Goal: Task Accomplishment & Management: Use online tool/utility

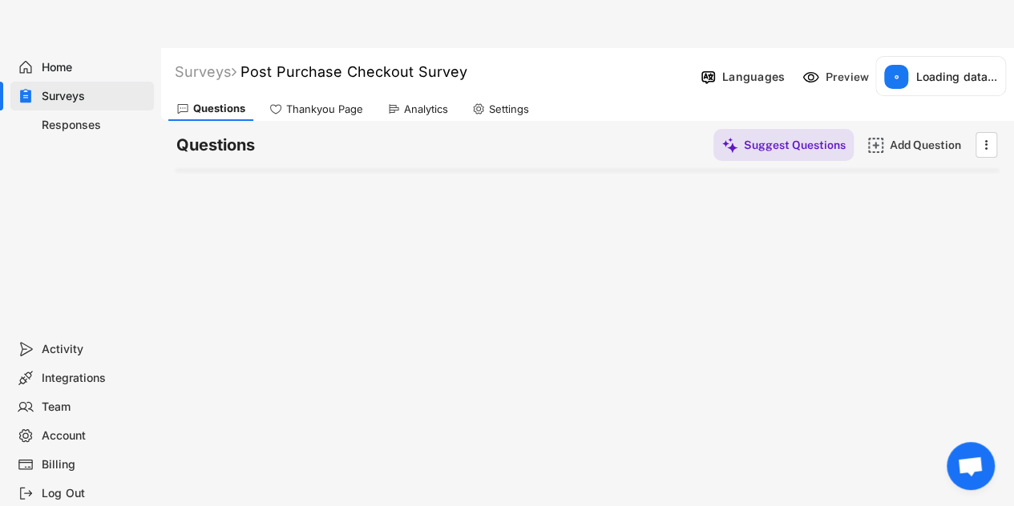
select select ""1348695171700984260__LOOKUP__1757426725278x418233487668167500""
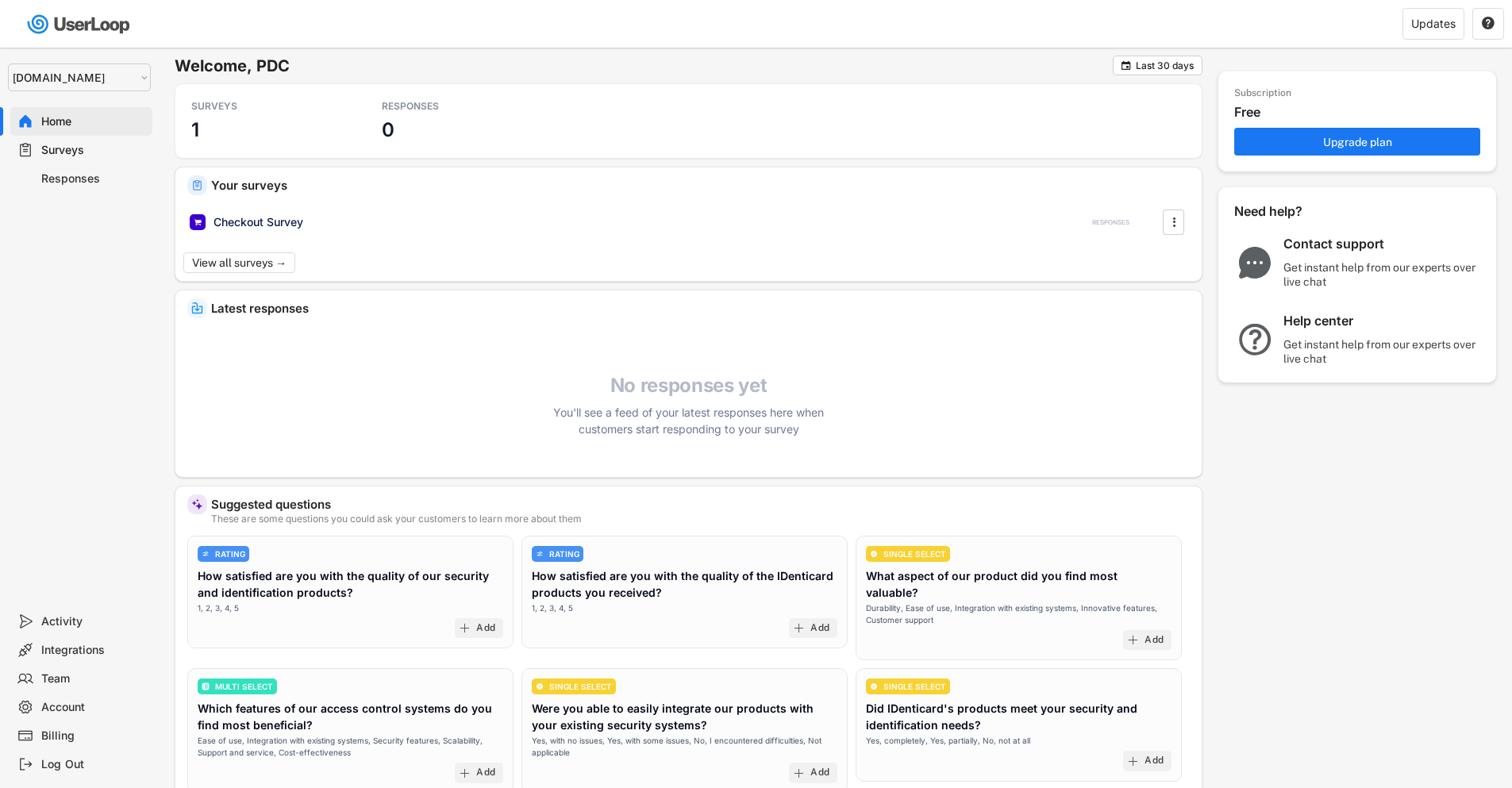
select select ""1348695171700984260__LOOKUP__1757426725278x418233487668167500""
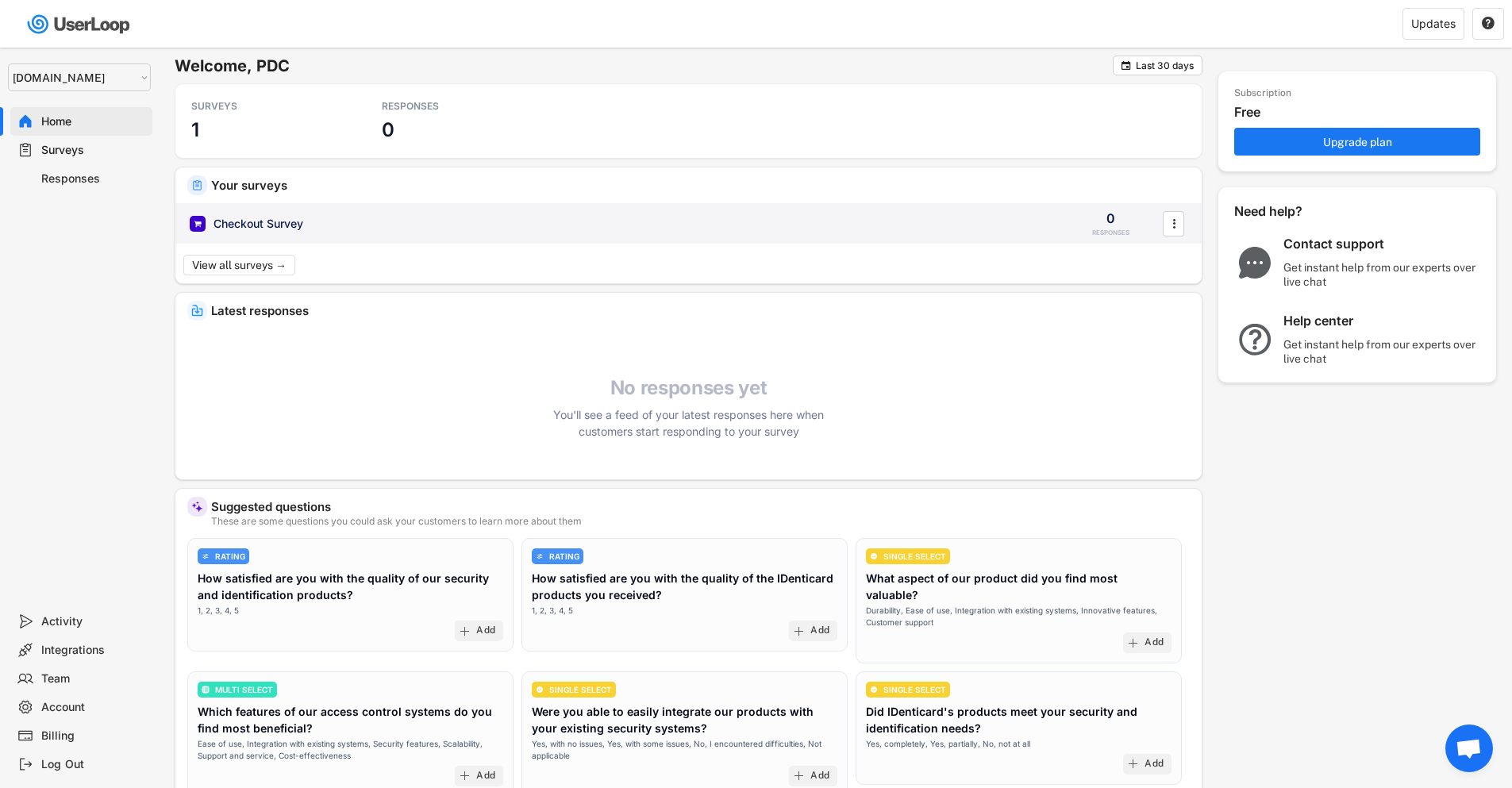
click at [298, 222] on div "Checkout Survey" at bounding box center [258, 224] width 90 height 16
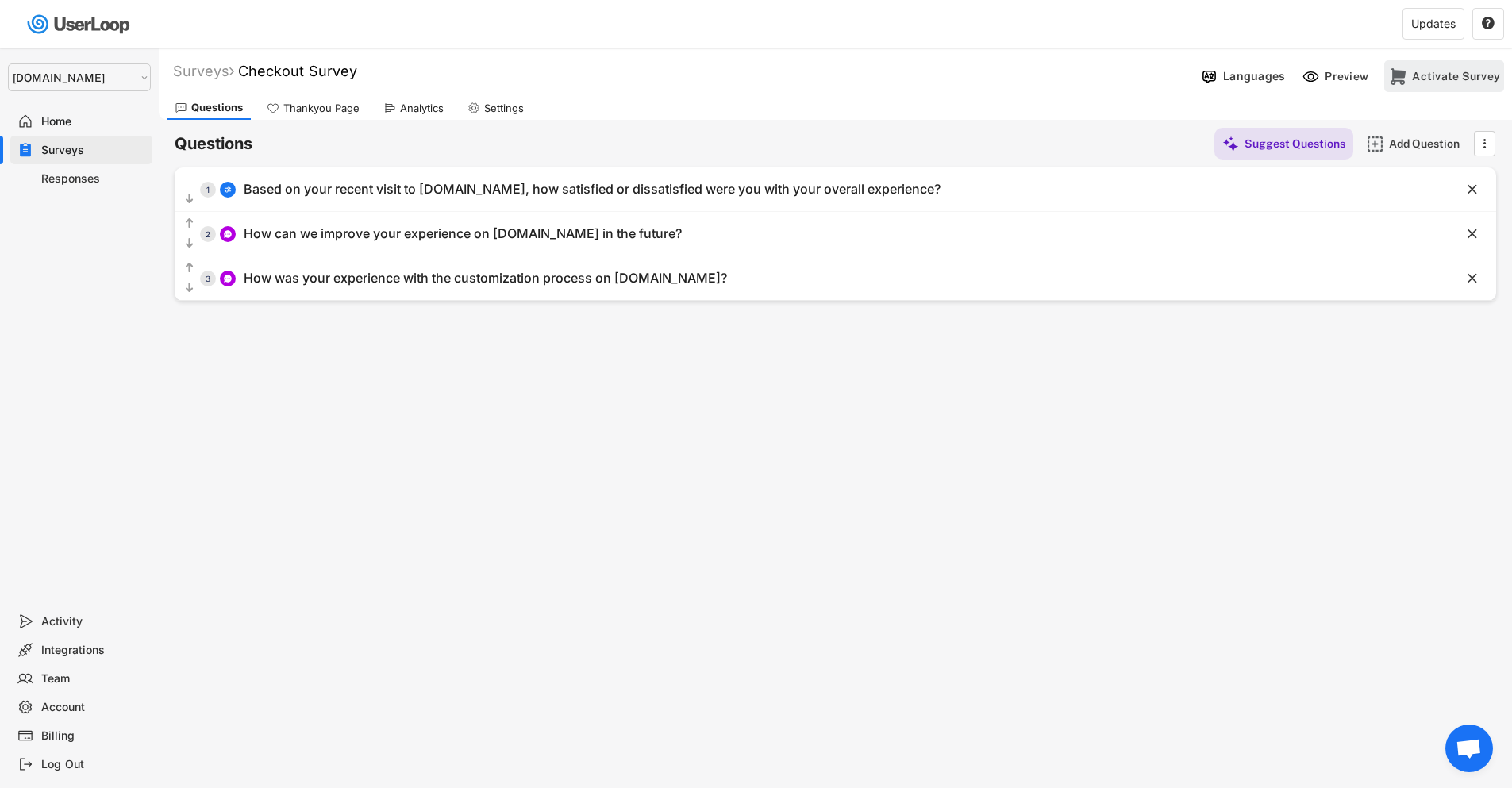
click at [1466, 82] on div "Activate Survey" at bounding box center [1456, 76] width 88 height 14
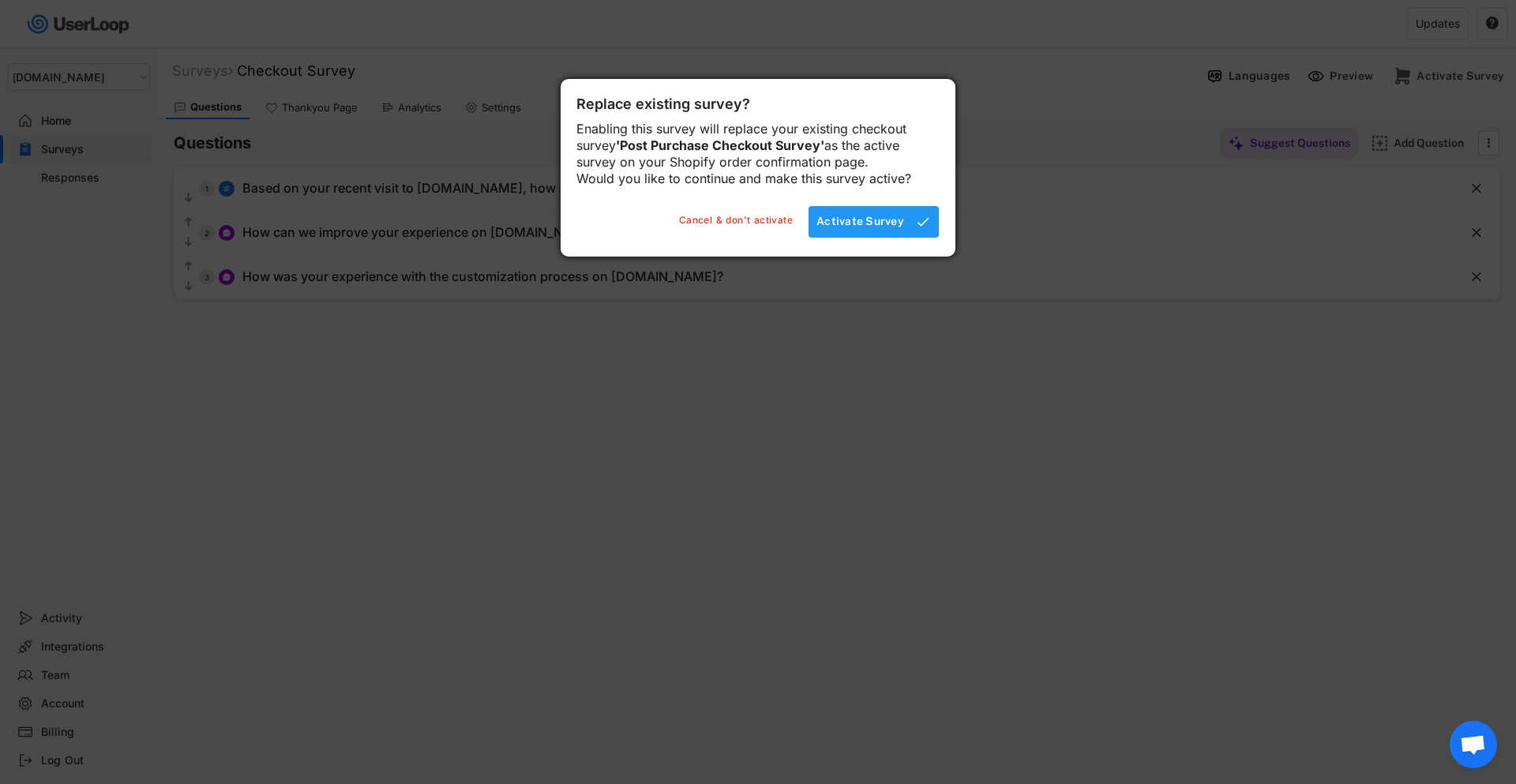
click at [889, 229] on div "Activate Survey" at bounding box center [860, 221] width 88 height 14
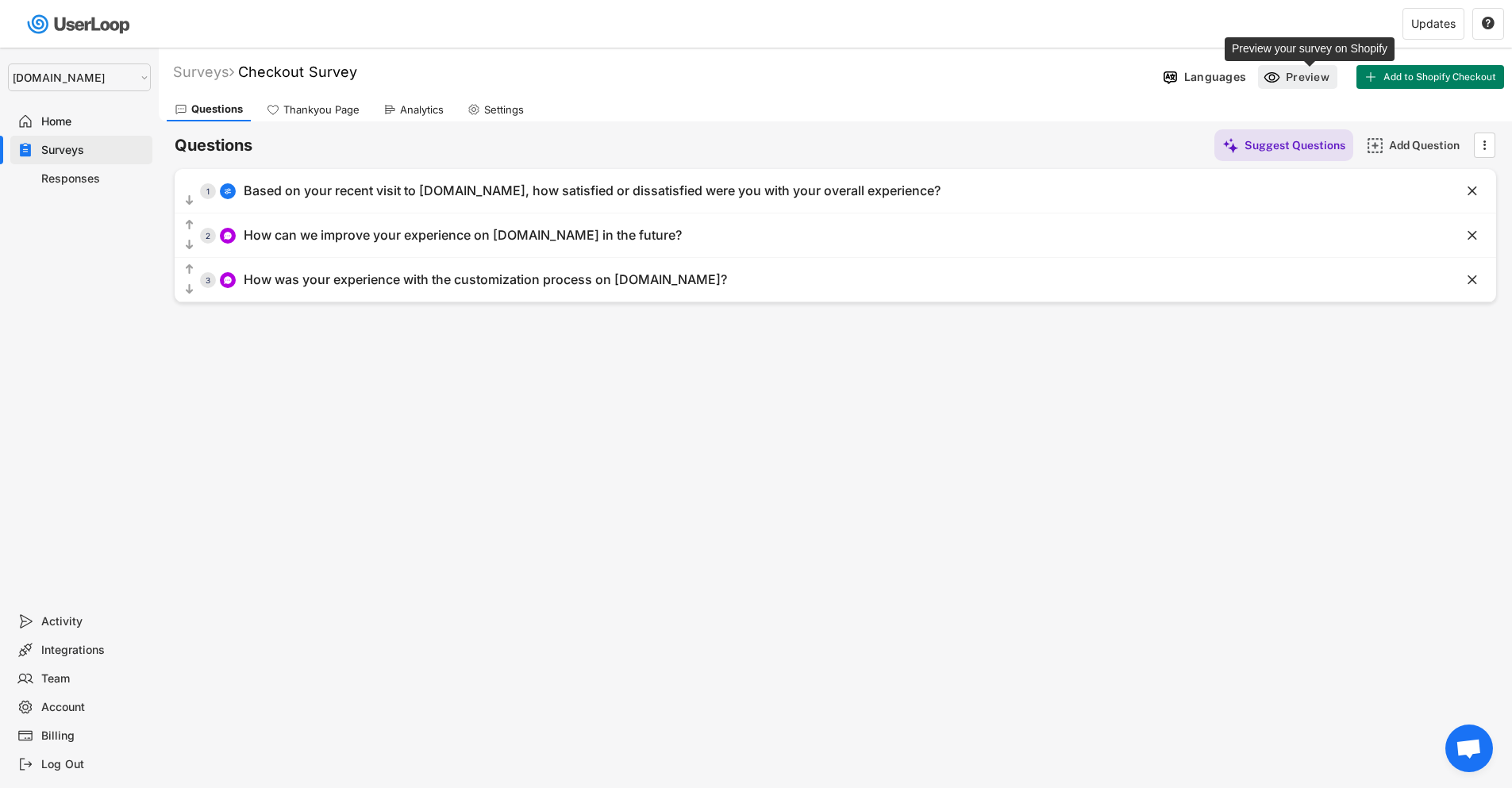
click at [1292, 82] on div "Preview" at bounding box center [1309, 77] width 48 height 14
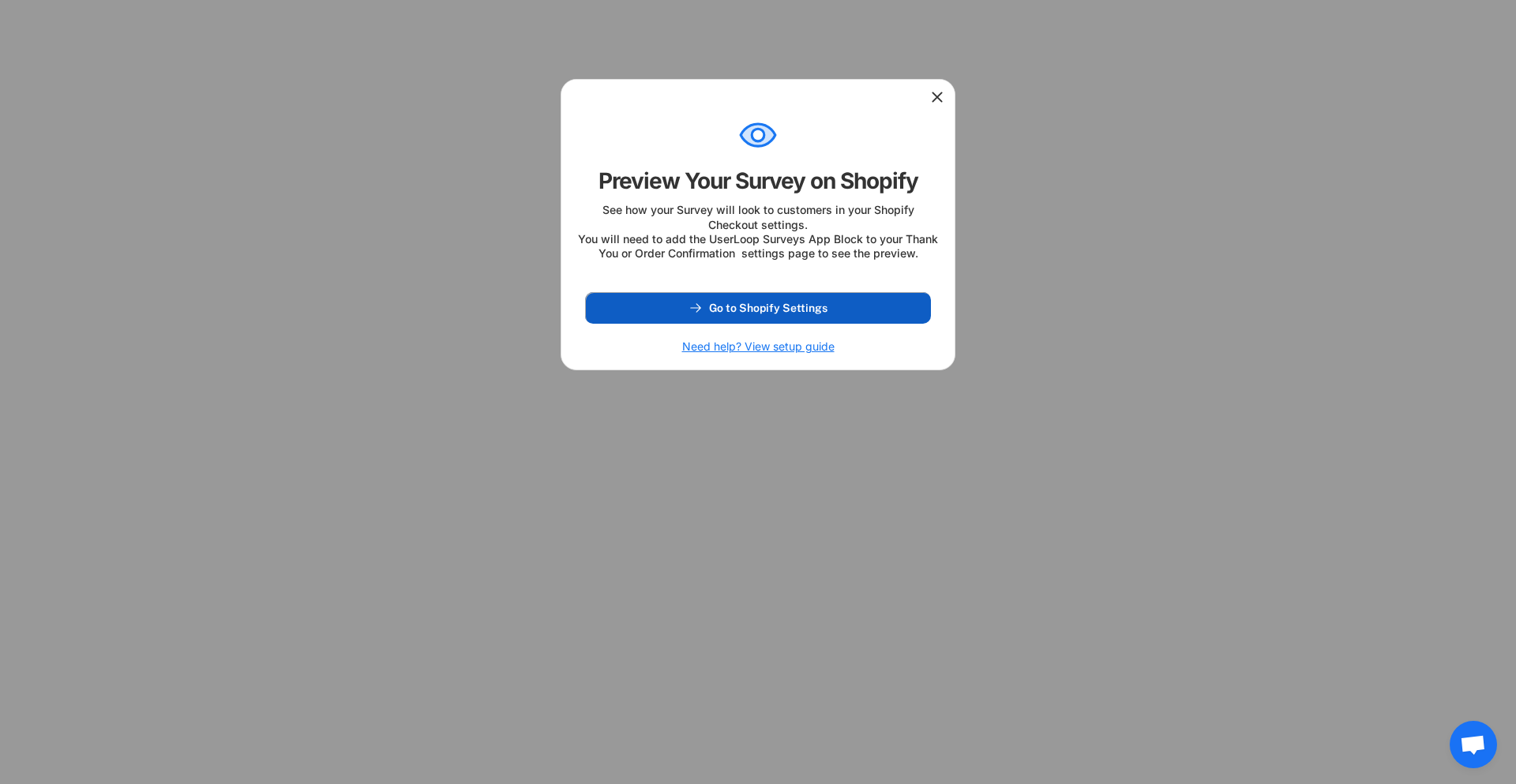
click at [794, 313] on span "Go to Shopify Settings" at bounding box center [768, 307] width 118 height 11
